Goal: Information Seeking & Learning: Check status

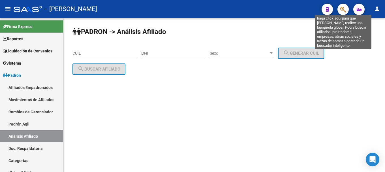
click at [342, 8] on icon "button" at bounding box center [343, 9] width 6 height 7
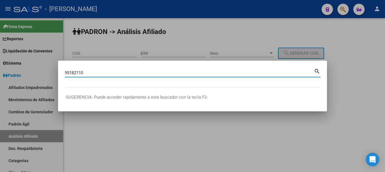
type input "95182110"
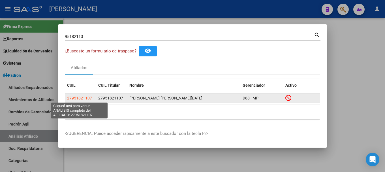
click at [80, 99] on span "27951821107" at bounding box center [79, 98] width 25 height 5
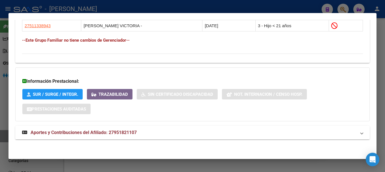
click at [186, 135] on mat-panel-title "Aportes y Contribuciones del Afiliado: 27951821107" at bounding box center [189, 132] width 334 height 7
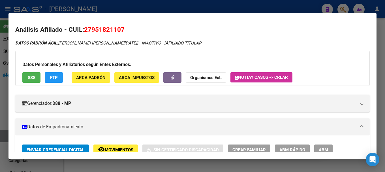
click at [106, 28] on span "27951821107" at bounding box center [104, 29] width 40 height 7
copy span "27951821107"
click at [154, 5] on div at bounding box center [192, 86] width 385 height 172
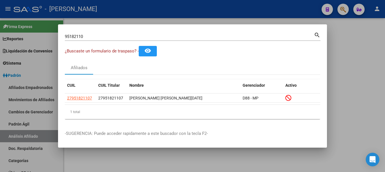
click at [154, 5] on div at bounding box center [192, 86] width 385 height 172
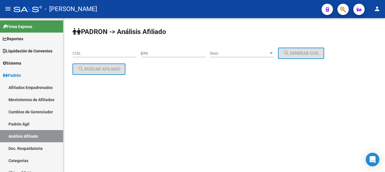
click at [342, 13] on span "button" at bounding box center [343, 10] width 6 height 12
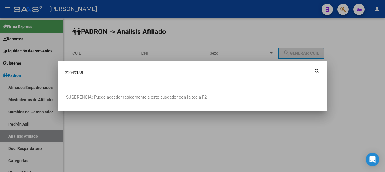
type input "32049188"
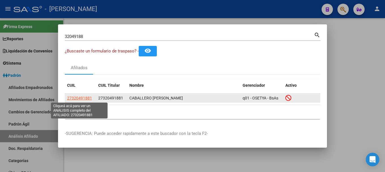
click at [78, 99] on span "27320491881" at bounding box center [79, 98] width 25 height 5
type textarea "27320491881"
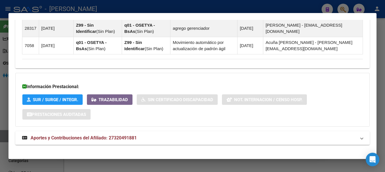
scroll to position [424, 0]
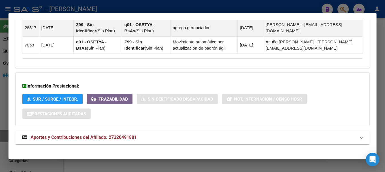
click at [193, 142] on mat-expansion-panel-header "Aportes y Contribuciones del Afiliado: 27320491881" at bounding box center [192, 137] width 354 height 14
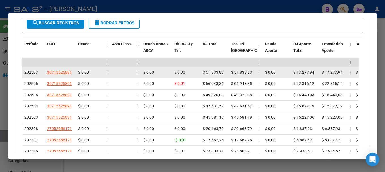
scroll to position [660, 0]
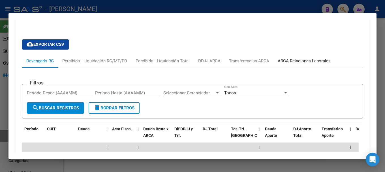
click at [286, 65] on div "ARCA Relaciones Laborales" at bounding box center [303, 61] width 61 height 14
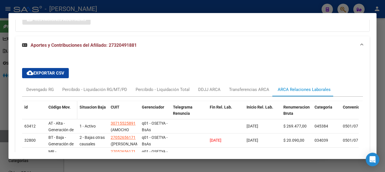
scroll to position [547, 0]
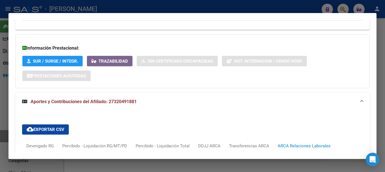
click at [211, 94] on mat-expansion-panel-header "Aportes y Contribuciones del Afiliado: 27320491881" at bounding box center [192, 102] width 354 height 18
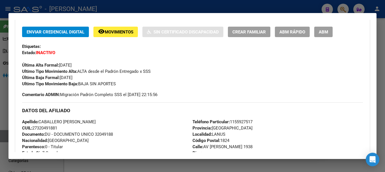
scroll to position [0, 0]
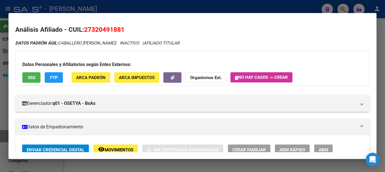
click at [122, 7] on div at bounding box center [192, 86] width 385 height 172
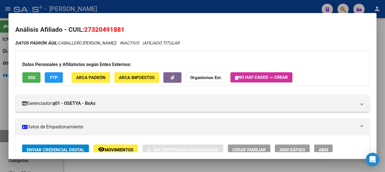
click at [122, 7] on div at bounding box center [192, 86] width 385 height 172
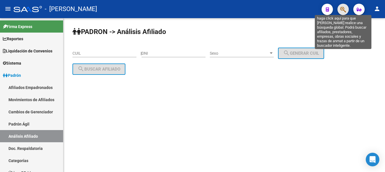
click at [341, 8] on icon "button" at bounding box center [343, 9] width 6 height 7
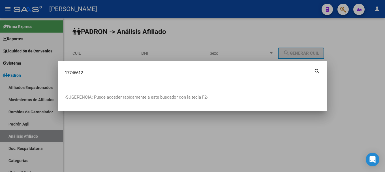
type input "17746612"
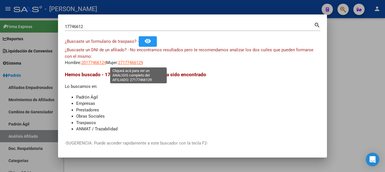
click at [134, 65] on span "27177466129" at bounding box center [130, 62] width 25 height 5
type textarea "27177466129"
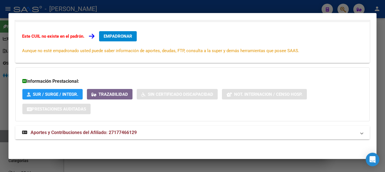
click at [186, 126] on mat-expansion-panel-header "Aportes y Contribuciones del Afiliado: 27177466129" at bounding box center [192, 133] width 354 height 14
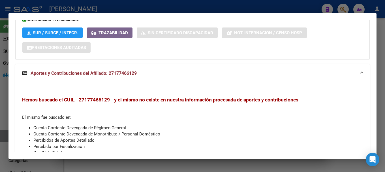
click at [142, 83] on div "Hemos buscado el CUIL - 27177466129 - y el mismo no existe en nuestra informaci…" at bounding box center [192, 138] width 354 height 112
click at [142, 75] on mat-panel-title "Aportes y Contribuciones del Afiliado: 27177466129" at bounding box center [189, 73] width 334 height 7
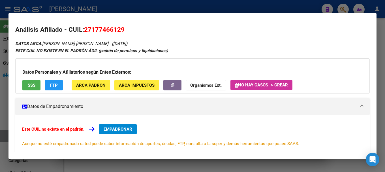
click at [105, 30] on span "27177466129" at bounding box center [104, 29] width 40 height 7
copy span "27177466129"
click at [269, 12] on div at bounding box center [192, 86] width 385 height 172
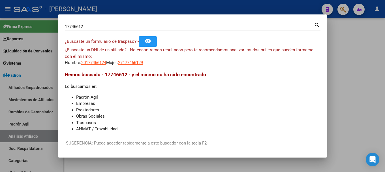
click at [268, 26] on input "17746612" at bounding box center [189, 26] width 249 height 5
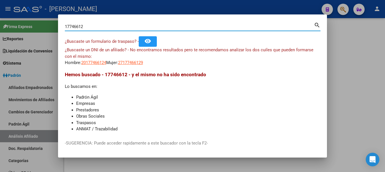
click at [268, 26] on input "17746612" at bounding box center [189, 26] width 249 height 5
type input "32637540"
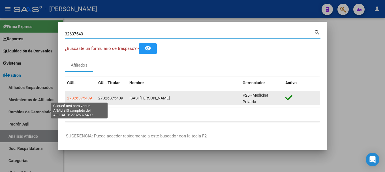
click at [76, 98] on span "27326375409" at bounding box center [79, 98] width 25 height 5
type textarea "27326375409"
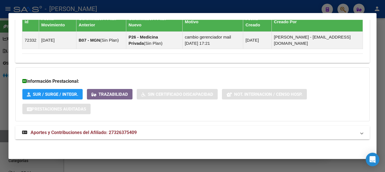
click at [172, 130] on mat-panel-title "Aportes y Contribuciones del Afiliado: 27326375409" at bounding box center [189, 132] width 334 height 7
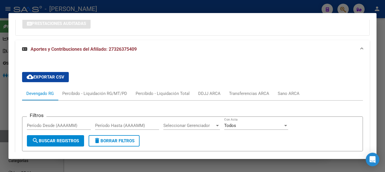
click at [133, 48] on span "Aportes y Contribuciones del Afiliado: 27326375409" at bounding box center [84, 48] width 106 height 5
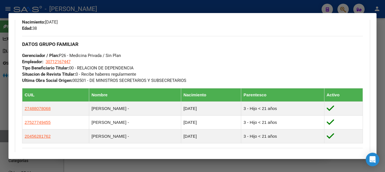
scroll to position [283, 0]
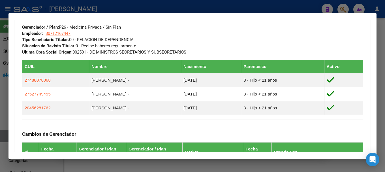
click at [262, 8] on div at bounding box center [192, 86] width 385 height 172
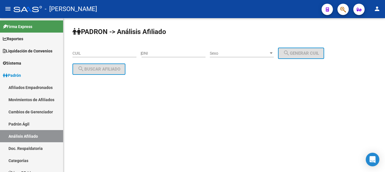
click at [340, 11] on icon "button" at bounding box center [343, 9] width 6 height 7
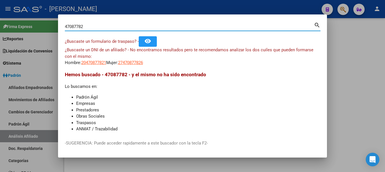
drag, startPoint x: 77, startPoint y: 25, endPoint x: 82, endPoint y: 35, distance: 10.5
click at [78, 25] on input "47087782" at bounding box center [189, 26] width 249 height 5
type input "47385782"
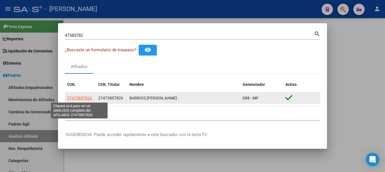
click at [89, 98] on span "27473857826" at bounding box center [79, 98] width 25 height 5
type textarea "27473857826"
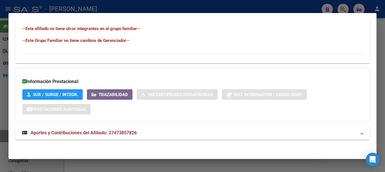
click at [173, 130] on mat-panel-title "Aportes y Contribuciones del Afiliado: 27473857826" at bounding box center [189, 132] width 334 height 7
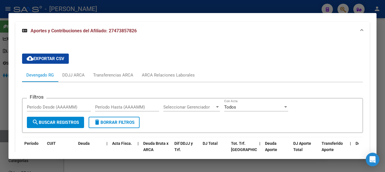
scroll to position [410, 0]
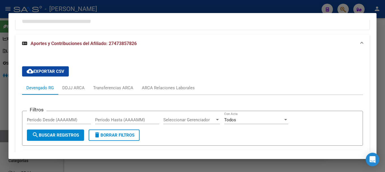
click at [206, 51] on mat-expansion-panel-header "Aportes y Contribuciones del Afiliado: 27473857826" at bounding box center [192, 44] width 354 height 18
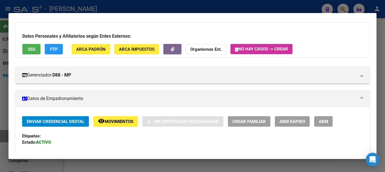
scroll to position [0, 0]
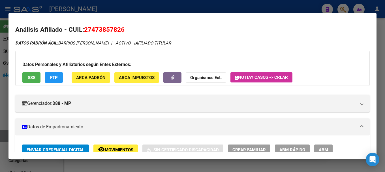
click at [302, 14] on mat-dialog-container "Análisis Afiliado - CUIL: 27473857826 DATOS PADRÓN ÁGIL: BARRIOS [PERSON_NAME] …" at bounding box center [192, 86] width 368 height 146
click at [305, 10] on div at bounding box center [192, 86] width 385 height 172
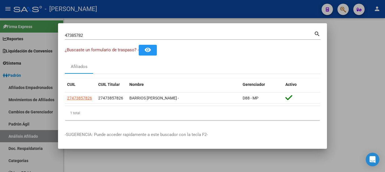
click at [305, 10] on div at bounding box center [192, 86] width 385 height 172
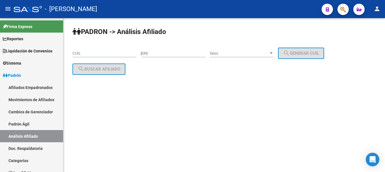
click at [348, 10] on button "button" at bounding box center [342, 9] width 11 height 11
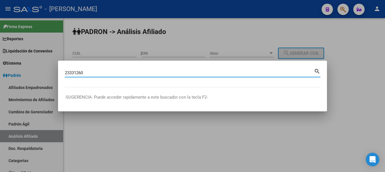
type input "23331260"
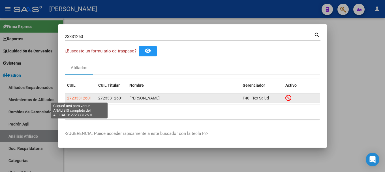
click at [89, 98] on span "27233312601" at bounding box center [79, 98] width 25 height 5
type textarea "27233312601"
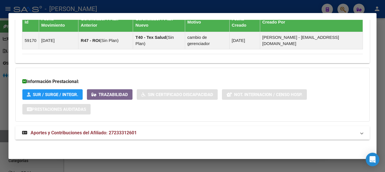
click at [177, 131] on mat-panel-title "Aportes y Contribuciones del Afiliado: 27233312601" at bounding box center [189, 132] width 334 height 7
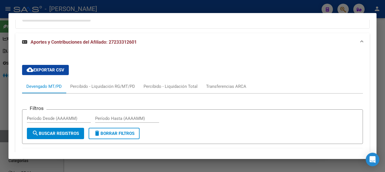
scroll to position [486, 0]
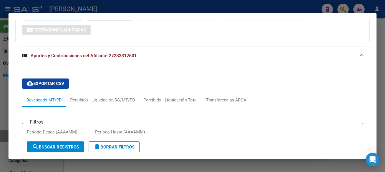
click at [310, 57] on mat-panel-title "Aportes y Contribuciones del Afiliado: 27233312601" at bounding box center [189, 55] width 334 height 7
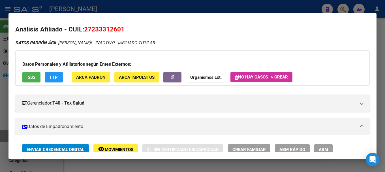
scroll to position [0, 0]
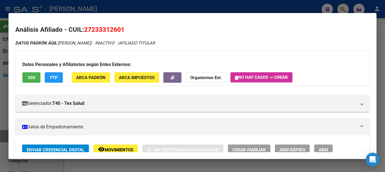
drag, startPoint x: 131, startPoint y: 2, endPoint x: 135, endPoint y: 4, distance: 4.7
click at [131, 2] on div at bounding box center [192, 86] width 385 height 172
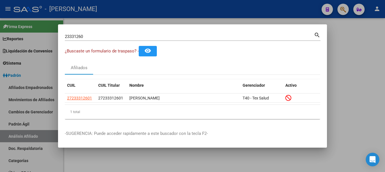
click at [166, 8] on div at bounding box center [192, 86] width 385 height 172
